Goal: Information Seeking & Learning: Find specific page/section

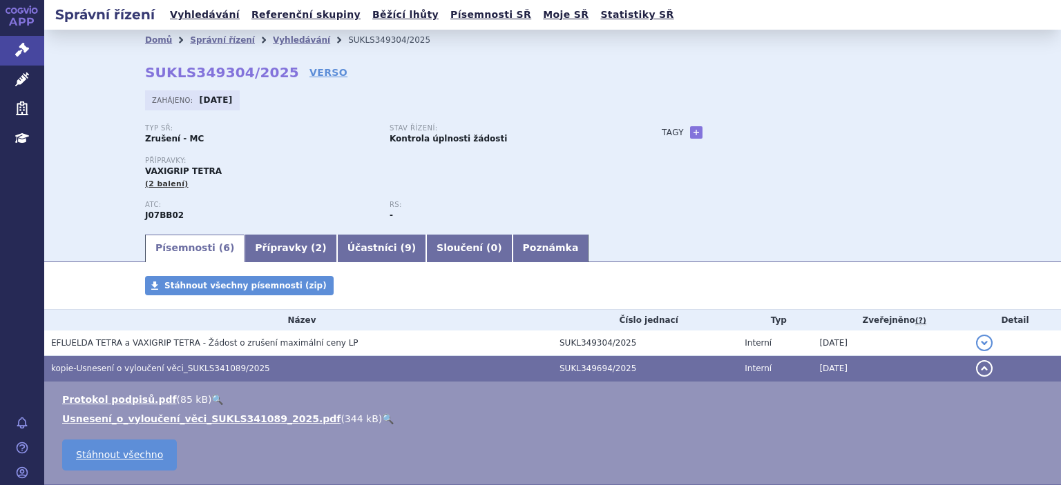
scroll to position [82, 0]
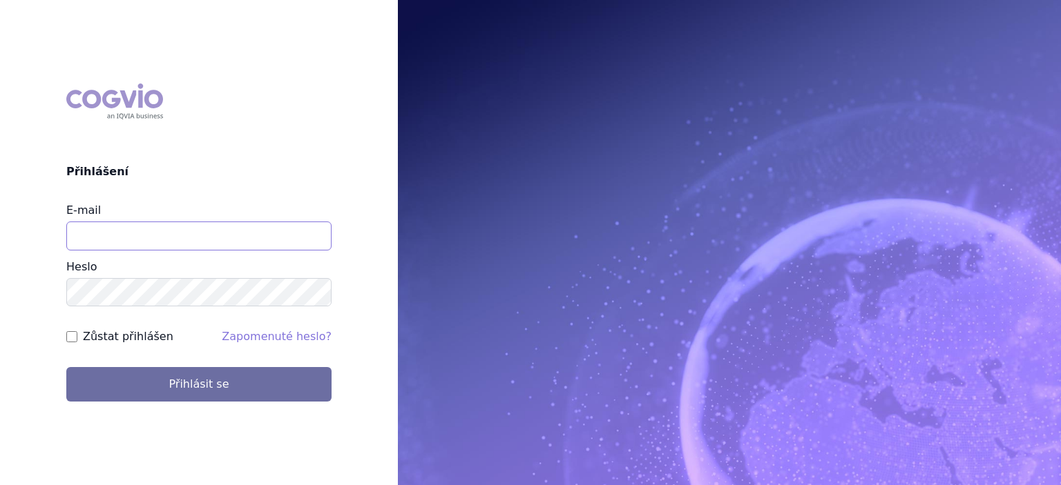
click at [162, 247] on input "E-mail" at bounding box center [198, 236] width 265 height 29
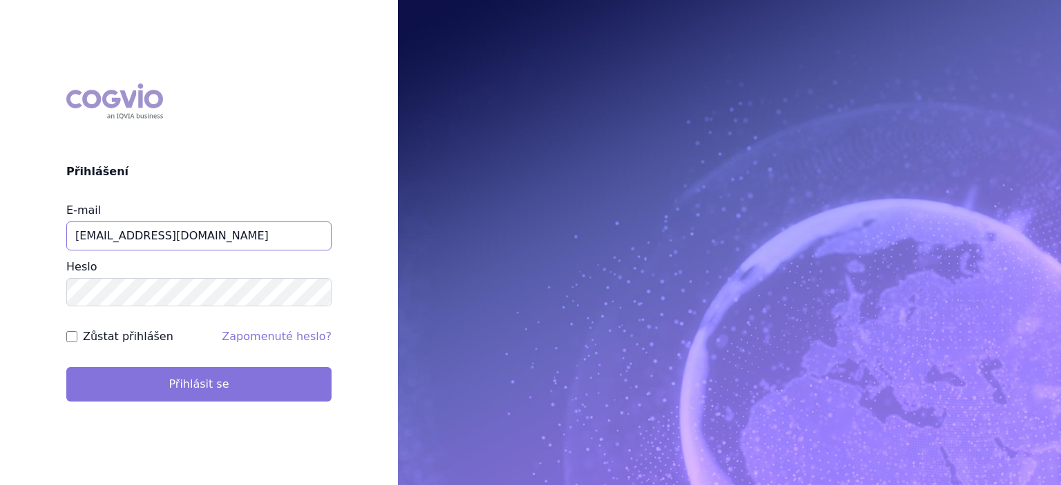
type input "jiri.sterba2@vzp.cz"
click at [185, 388] on button "Přihlásit se" at bounding box center [198, 384] width 265 height 35
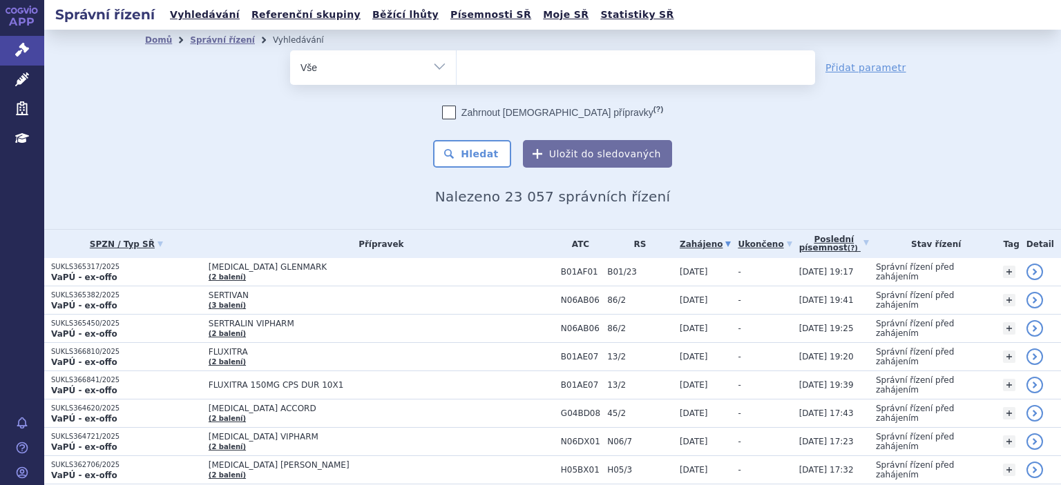
click at [514, 75] on ul at bounding box center [635, 64] width 358 height 29
click at [456, 75] on select at bounding box center [456, 67] width 1 height 35
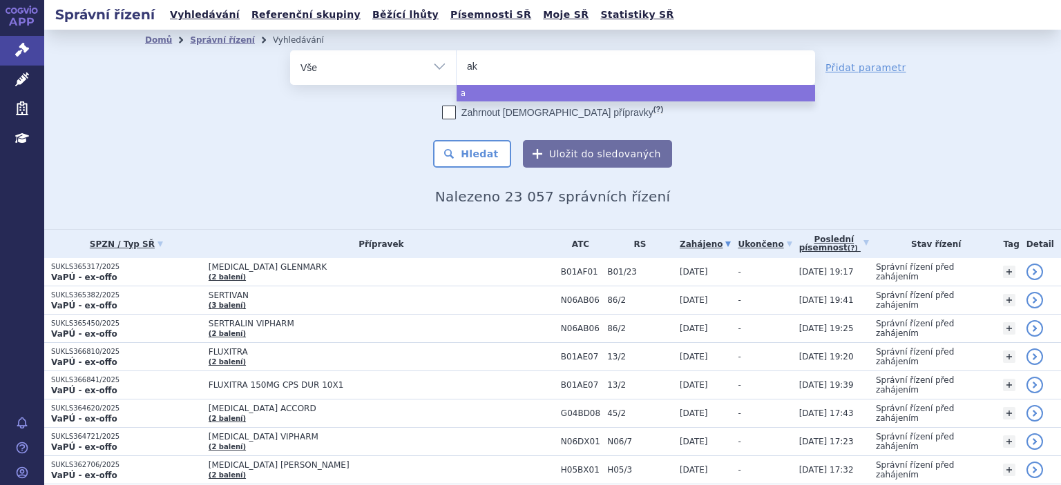
type input "aka"
type input "akan"
type input "akant"
type input "akanti"
type input "akantior"
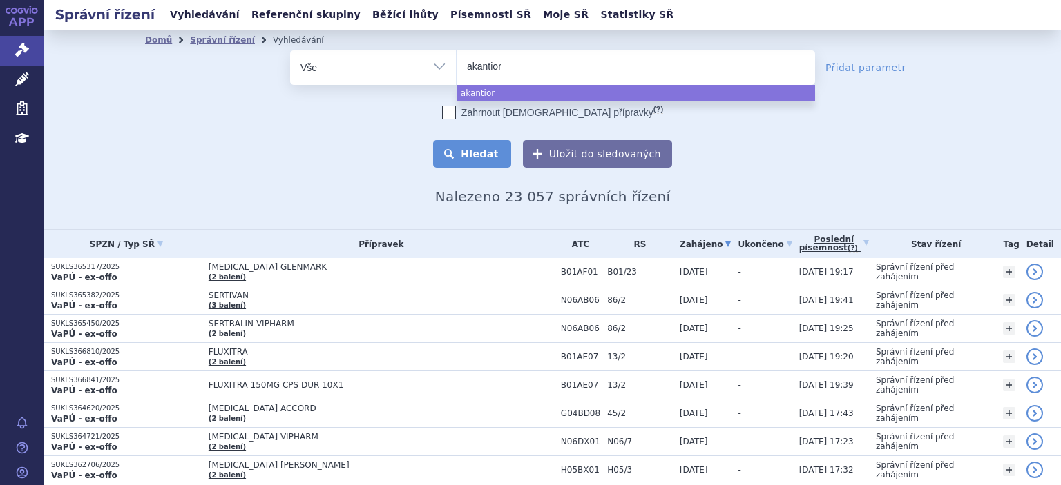
select select "akantior"
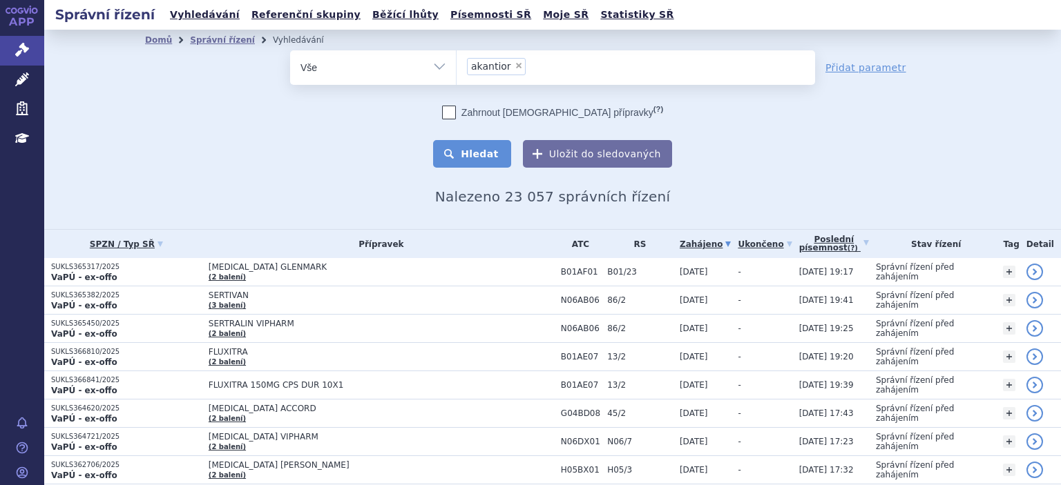
click at [471, 160] on button "Hledat" at bounding box center [472, 154] width 78 height 28
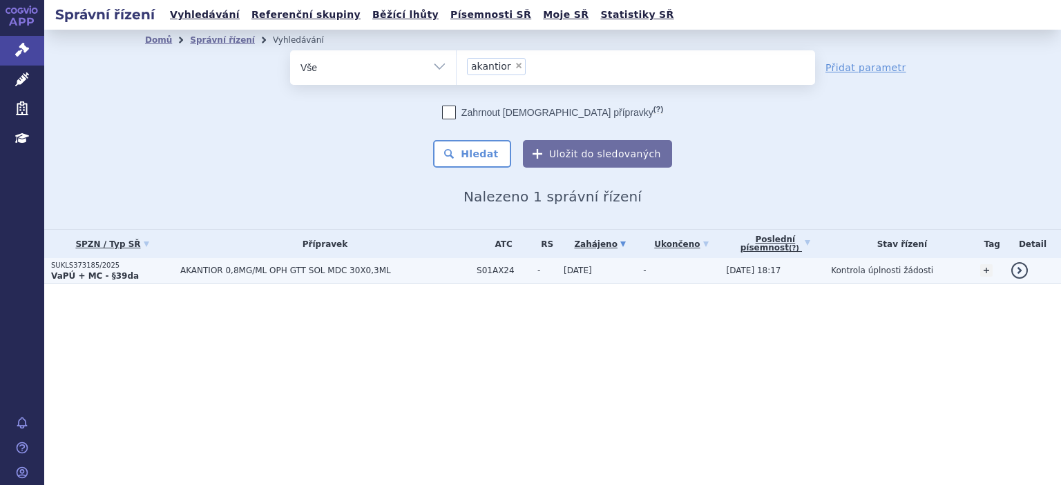
click at [90, 272] on strong "VaPÚ + MC - §39da" at bounding box center [95, 276] width 88 height 10
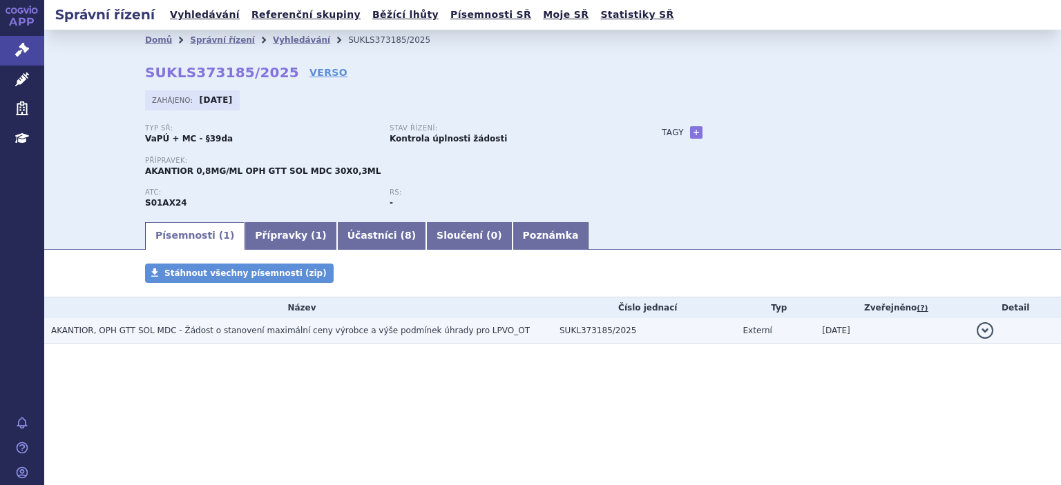
click at [220, 328] on span "AKANTIOR, OPH GTT SOL MDC - Žádost o stanovení maximální ceny výrobce a výše po…" at bounding box center [290, 331] width 479 height 10
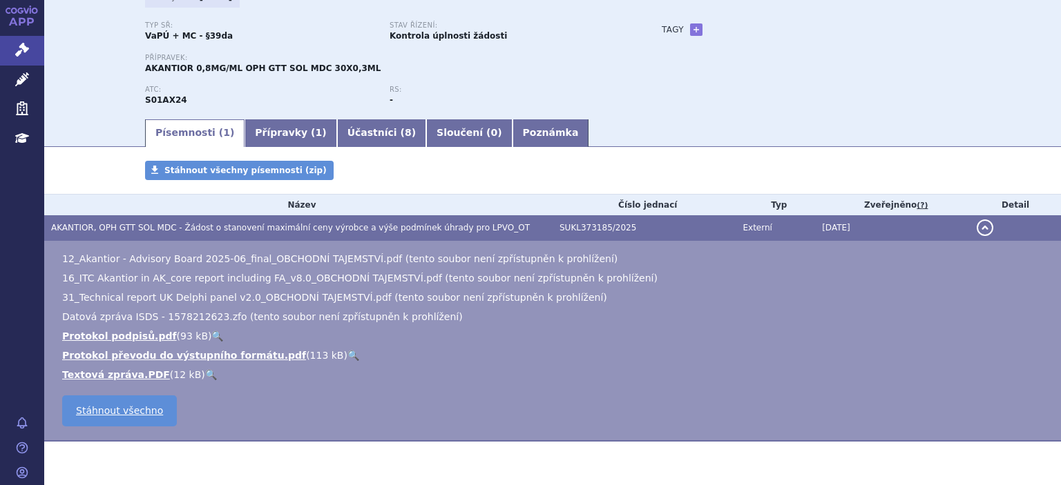
scroll to position [143, 0]
